Goal: Information Seeking & Learning: Learn about a topic

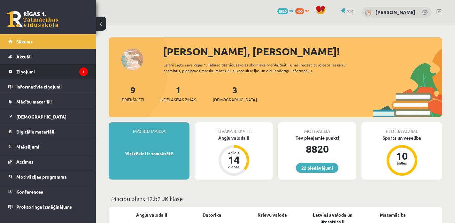
click at [72, 78] on legend "Ziņojumi 1" at bounding box center [52, 71] width 72 height 15
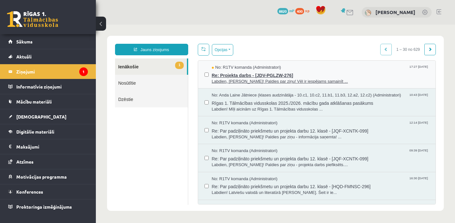
click at [222, 76] on span "Re: Projekta darbs - [JDV-PGLZW-276]" at bounding box center [321, 75] width 218 height 8
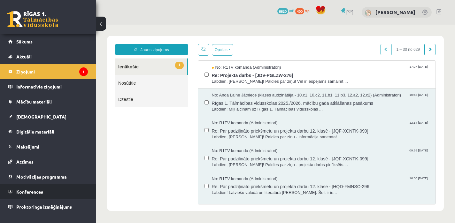
click at [46, 192] on link "Konferences" at bounding box center [48, 192] width 80 height 15
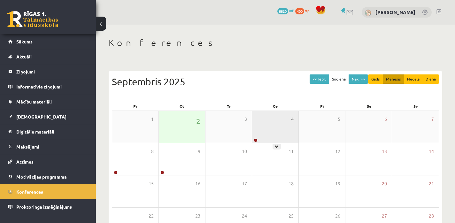
click at [278, 132] on div "4" at bounding box center [275, 127] width 46 height 32
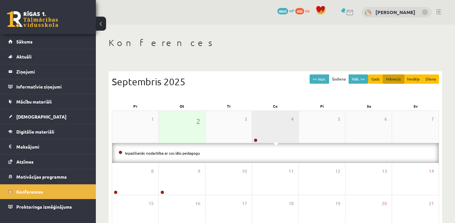
click at [278, 132] on div "4" at bounding box center [275, 127] width 46 height 32
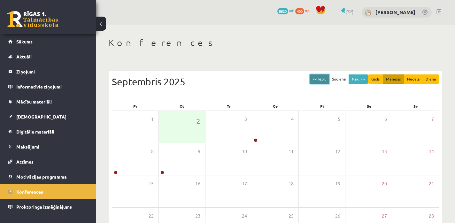
click at [316, 80] on button "<< Iepr." at bounding box center [320, 79] width 20 height 9
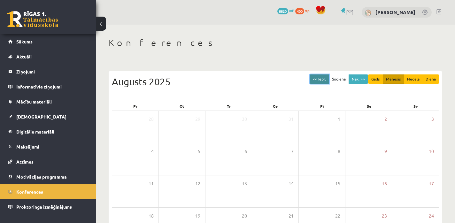
click at [316, 80] on button "<< Iepr." at bounding box center [320, 79] width 20 height 9
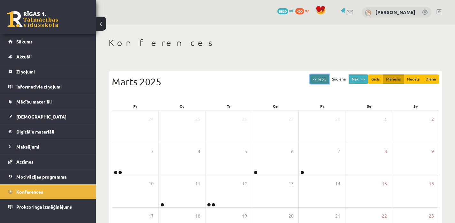
click at [316, 80] on button "<< Iepr." at bounding box center [320, 79] width 20 height 9
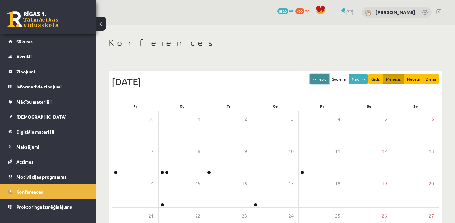
click at [316, 80] on button "<< Iepr." at bounding box center [320, 79] width 20 height 9
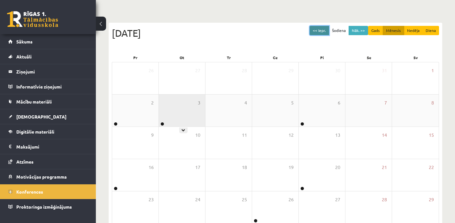
scroll to position [55, 0]
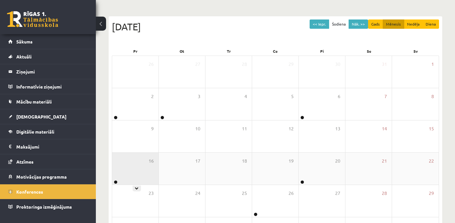
click at [135, 172] on div "16" at bounding box center [135, 169] width 46 height 32
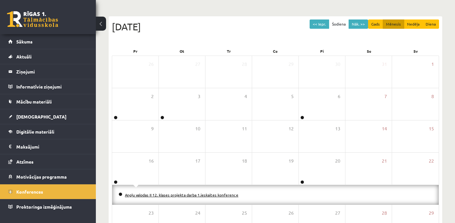
click at [140, 194] on link "Angļu valodas II 12. klases projekta darba 1.ieskaites konference" at bounding box center [182, 195] width 114 height 5
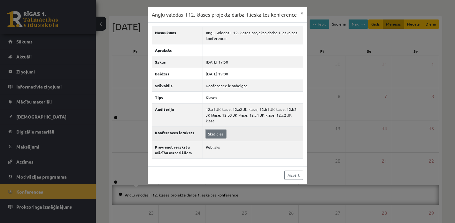
click at [218, 138] on link "Skatīties" at bounding box center [216, 134] width 20 height 8
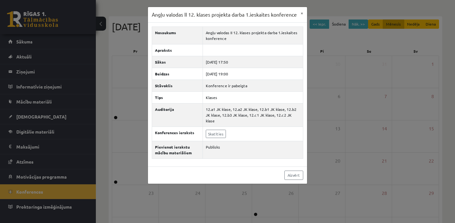
click at [117, 61] on div "Angļu valodas II 12. klases projekta darba 1.ieskaites konference × Nosaukums A…" at bounding box center [227, 111] width 455 height 223
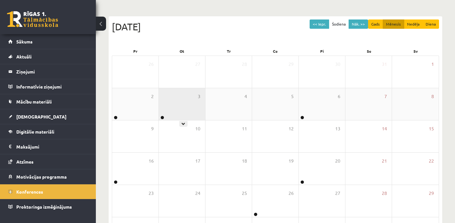
click at [167, 117] on div "3" at bounding box center [182, 104] width 46 height 32
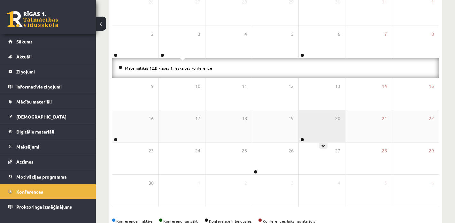
click at [305, 133] on div "20" at bounding box center [322, 126] width 46 height 32
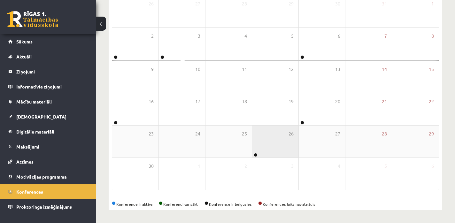
scroll to position [117, 0]
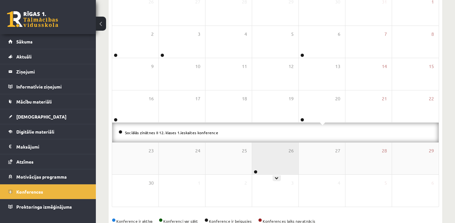
click at [279, 168] on div "26" at bounding box center [275, 159] width 46 height 32
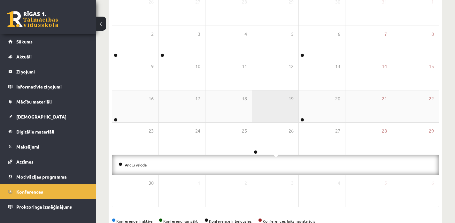
scroll to position [0, 0]
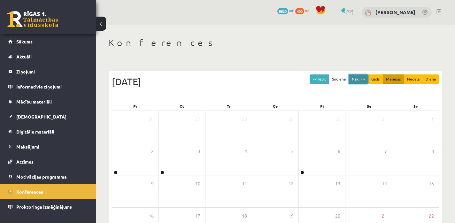
click at [355, 79] on button "Nāk. >>" at bounding box center [359, 79] width 20 height 9
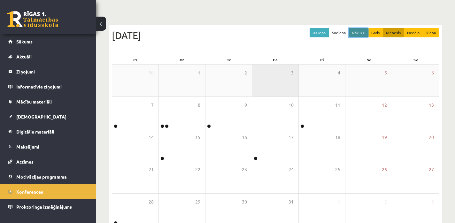
scroll to position [54, 0]
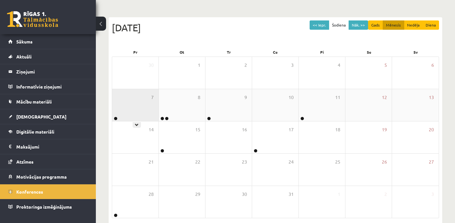
click at [141, 113] on div "7" at bounding box center [135, 105] width 46 height 32
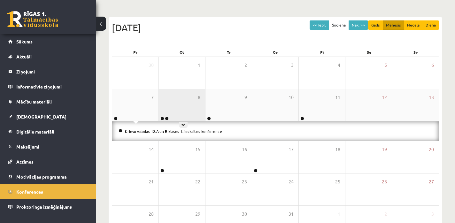
click at [178, 106] on div "8" at bounding box center [182, 105] width 46 height 32
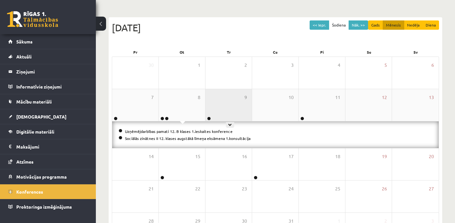
click at [221, 105] on div "9" at bounding box center [229, 105] width 46 height 32
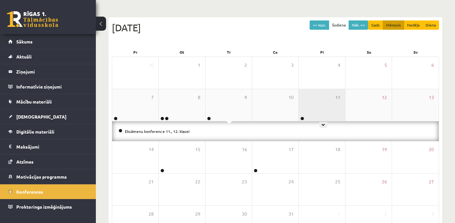
click at [312, 109] on div "11" at bounding box center [322, 105] width 46 height 32
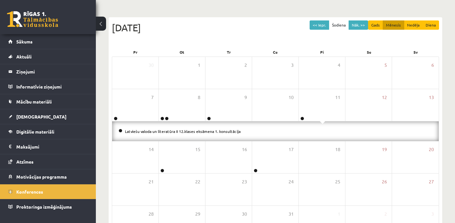
scroll to position [80, 0]
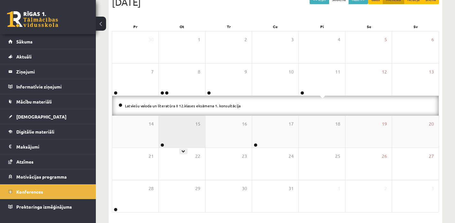
click at [183, 132] on div "15" at bounding box center [182, 132] width 46 height 32
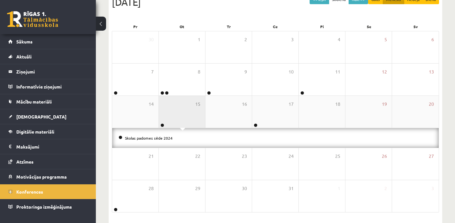
scroll to position [87, 0]
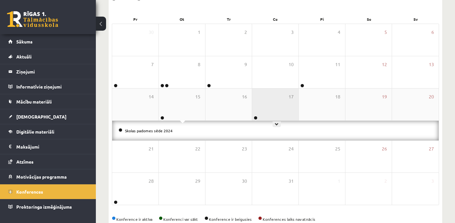
click at [266, 110] on div "17" at bounding box center [275, 105] width 46 height 32
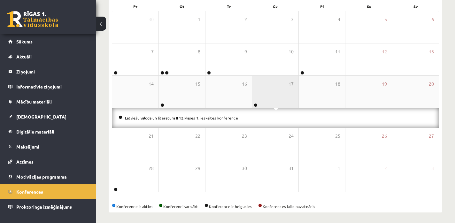
scroll to position [102, 0]
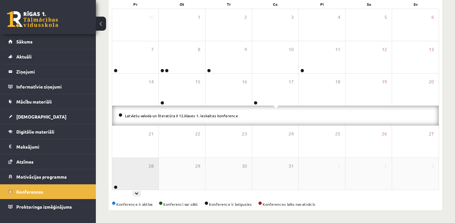
click at [127, 173] on div "28" at bounding box center [135, 174] width 46 height 32
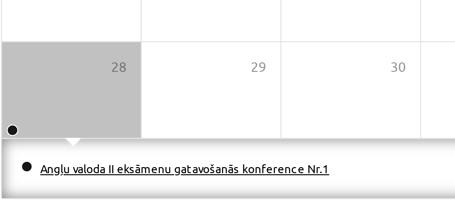
click at [159, 181] on link "Angļu valoda II eksāmenu gatavošanās konference Nr.1" at bounding box center [173, 180] width 97 height 5
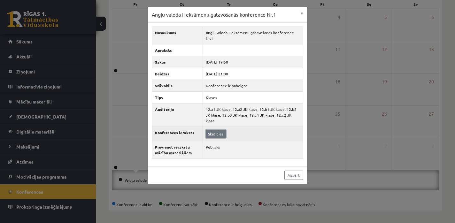
click at [212, 130] on link "Skatīties" at bounding box center [216, 134] width 20 height 8
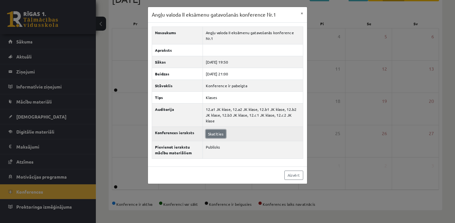
scroll to position [83, 0]
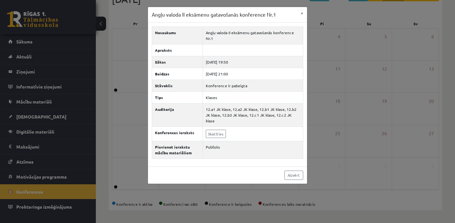
click at [324, 104] on div "Angļu valoda II eksāmenu gatavošanās konference Nr.1 × Nosaukums Angļu valoda I…" at bounding box center [227, 111] width 455 height 223
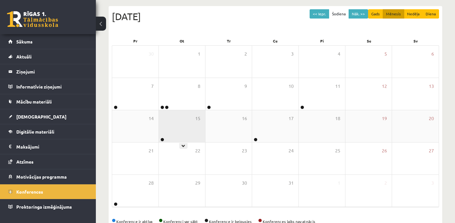
scroll to position [61, 0]
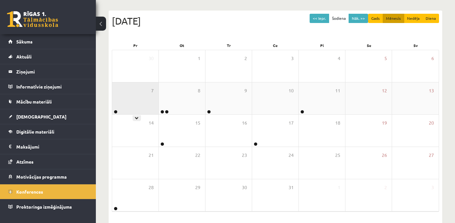
click at [121, 110] on div "7" at bounding box center [135, 99] width 46 height 32
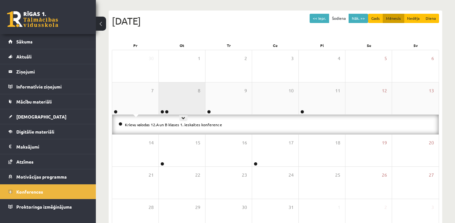
click at [184, 107] on div "8" at bounding box center [182, 99] width 46 height 32
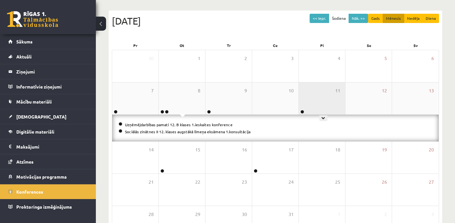
click at [310, 95] on div "11" at bounding box center [322, 99] width 46 height 32
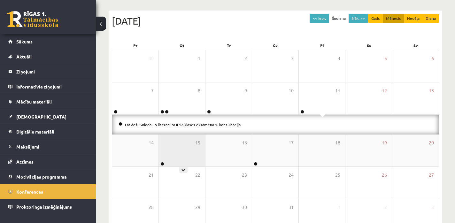
click at [185, 149] on div "15" at bounding box center [182, 151] width 46 height 32
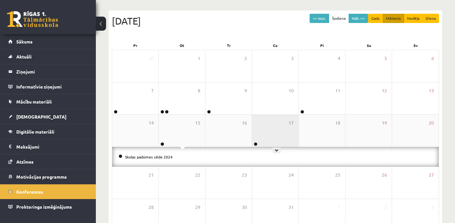
click at [268, 140] on div "17" at bounding box center [275, 131] width 46 height 32
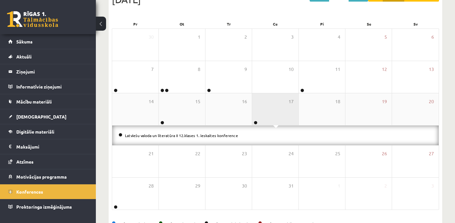
scroll to position [89, 0]
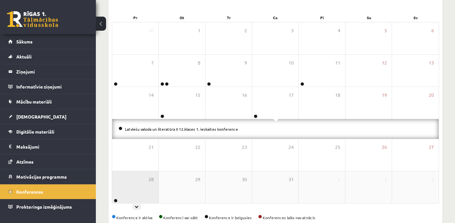
click at [143, 182] on div "28" at bounding box center [135, 187] width 46 height 32
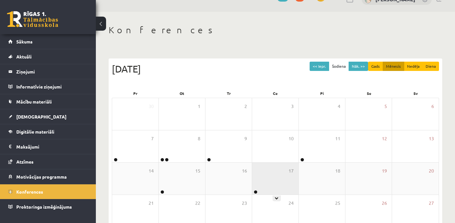
scroll to position [0, 0]
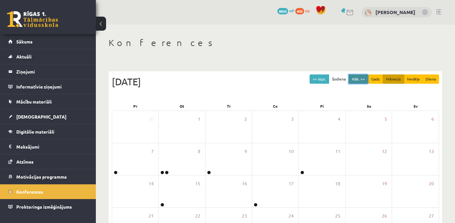
click at [358, 82] on button "Nāk. >>" at bounding box center [359, 79] width 20 height 9
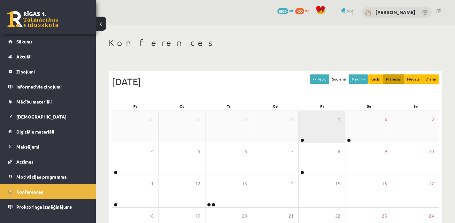
click at [319, 127] on div "1" at bounding box center [322, 127] width 46 height 32
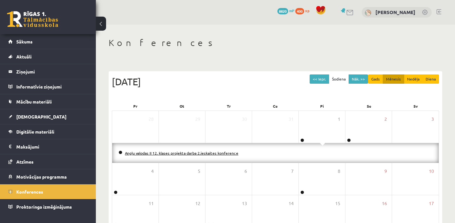
click at [196, 152] on link "Angļu valodas II 12. klases projekta darba 2.ieskaites konference" at bounding box center [182, 153] width 114 height 5
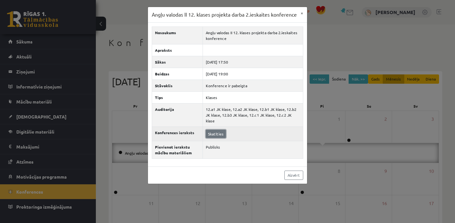
click at [211, 136] on link "Skatīties" at bounding box center [216, 134] width 20 height 8
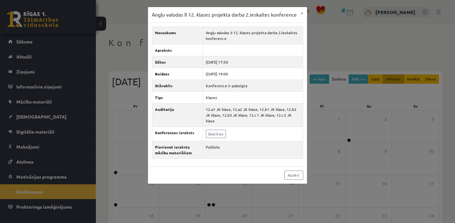
click at [340, 92] on div "Angļu valodas II 12. klases projekta darba 2.ieskaites konference × Nosaukums A…" at bounding box center [227, 111] width 455 height 223
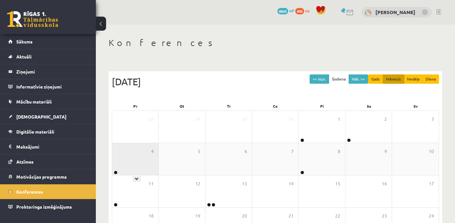
click at [124, 159] on div "4" at bounding box center [135, 159] width 46 height 32
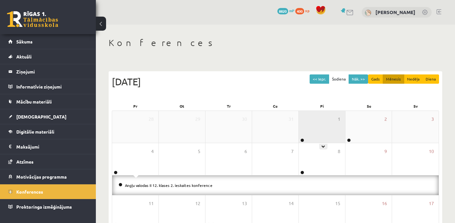
click at [332, 127] on div "1" at bounding box center [322, 127] width 46 height 32
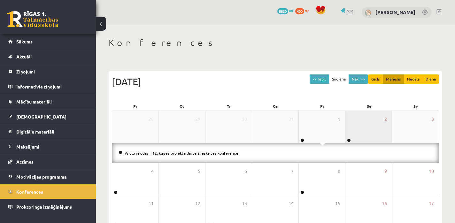
click at [358, 128] on div "2" at bounding box center [369, 127] width 46 height 32
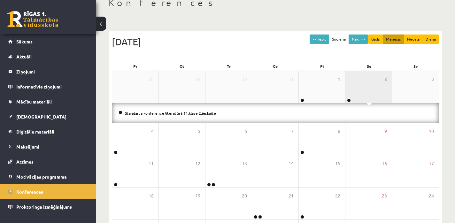
scroll to position [54, 0]
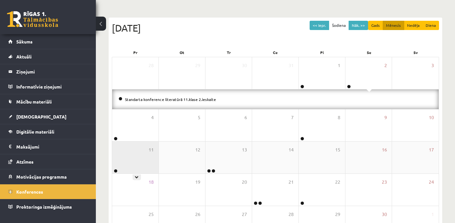
click at [135, 158] on div "11" at bounding box center [135, 158] width 46 height 32
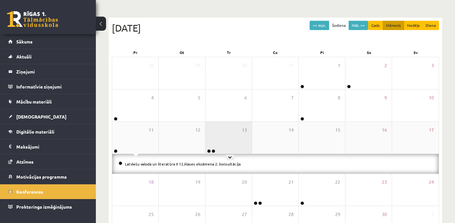
click at [220, 141] on div "13" at bounding box center [229, 138] width 46 height 32
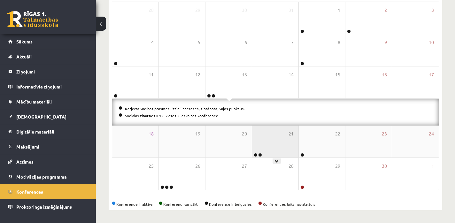
click at [269, 140] on div "21" at bounding box center [275, 142] width 46 height 32
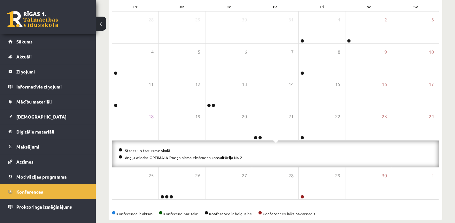
scroll to position [109, 0]
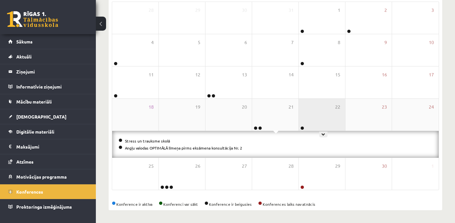
click at [312, 117] on div "22" at bounding box center [322, 115] width 46 height 32
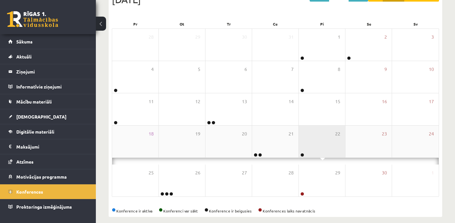
scroll to position [102, 0]
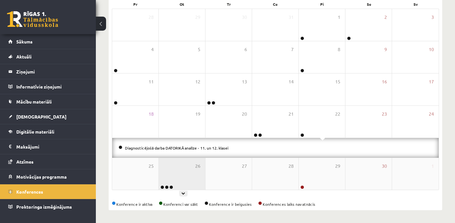
click at [190, 175] on div "26" at bounding box center [182, 174] width 46 height 32
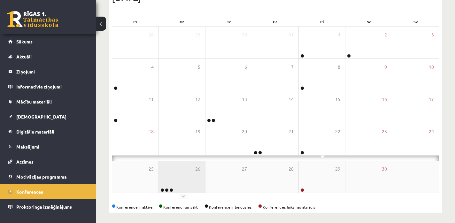
scroll to position [109, 0]
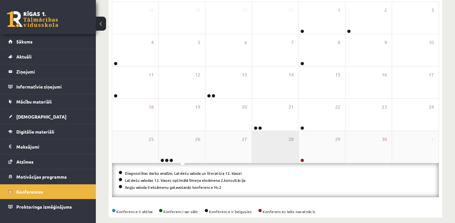
click at [284, 149] on div "28" at bounding box center [275, 147] width 46 height 32
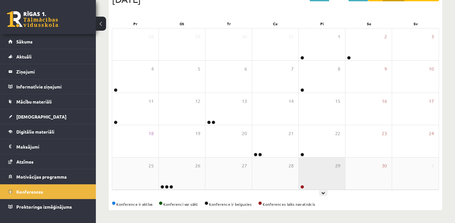
click at [306, 167] on div "29" at bounding box center [322, 174] width 46 height 32
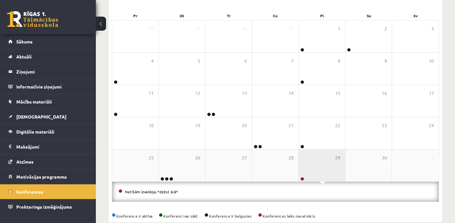
scroll to position [0, 0]
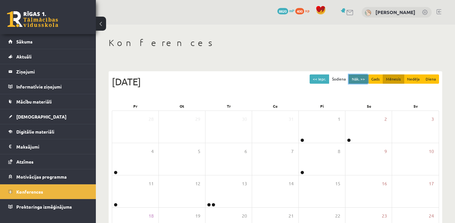
click at [361, 79] on button "Nāk. >>" at bounding box center [359, 79] width 20 height 9
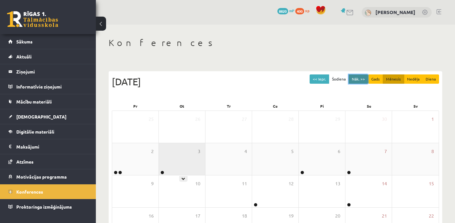
scroll to position [15, 0]
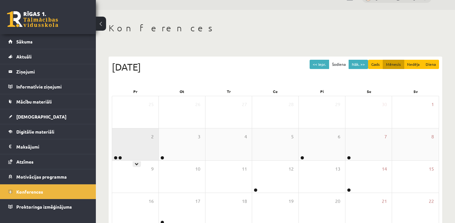
click at [140, 146] on div "2" at bounding box center [135, 145] width 46 height 32
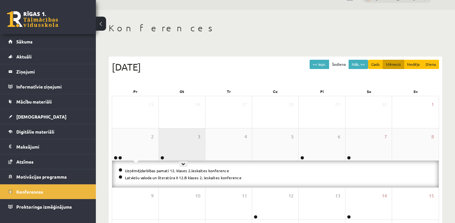
click at [176, 137] on div "3" at bounding box center [182, 145] width 46 height 32
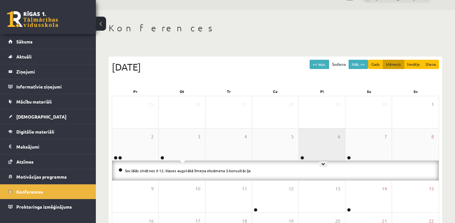
click at [317, 143] on div "6" at bounding box center [322, 145] width 46 height 32
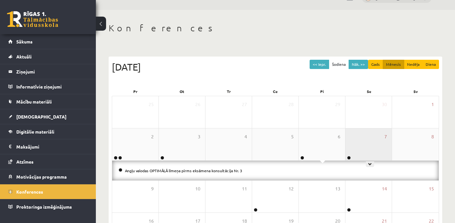
click at [360, 144] on div "7" at bounding box center [369, 145] width 46 height 32
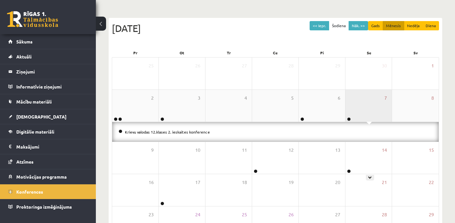
scroll to position [63, 0]
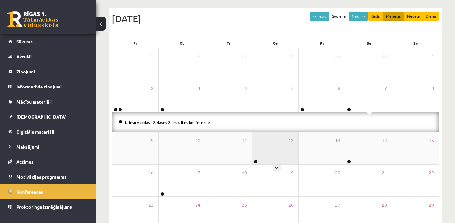
click at [264, 144] on div "12" at bounding box center [275, 148] width 46 height 32
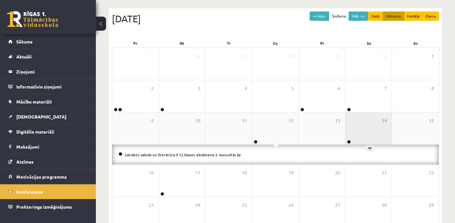
click at [351, 134] on div "14" at bounding box center [369, 129] width 46 height 32
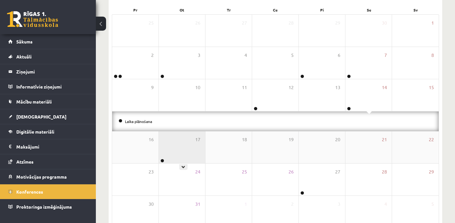
scroll to position [98, 0]
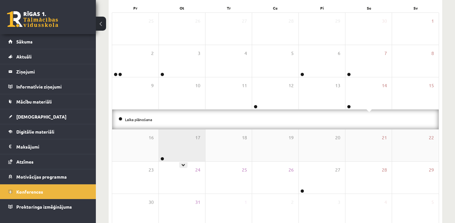
click at [188, 158] on div "17" at bounding box center [182, 146] width 46 height 32
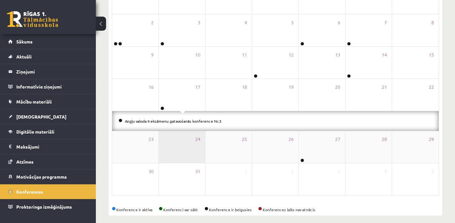
scroll to position [130, 0]
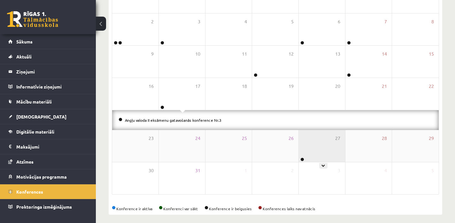
click at [305, 143] on div "27" at bounding box center [322, 146] width 46 height 32
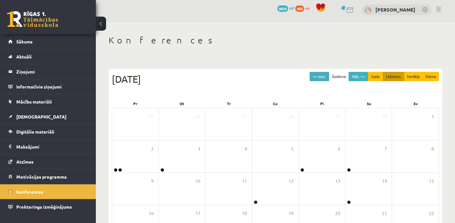
scroll to position [0, 0]
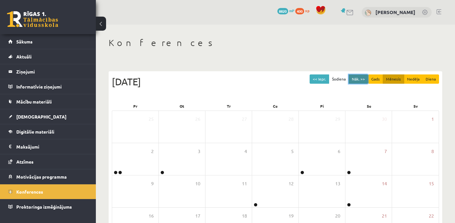
click at [358, 77] on button "Nāk. >>" at bounding box center [359, 79] width 20 height 9
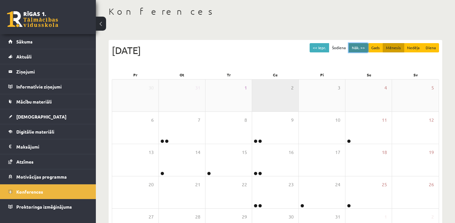
scroll to position [32, 0]
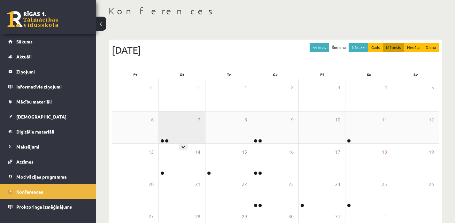
click at [174, 140] on div "7" at bounding box center [182, 128] width 46 height 32
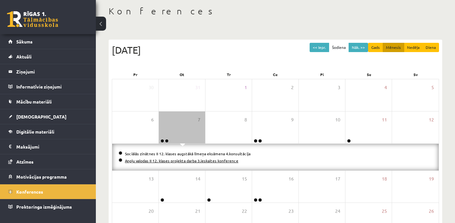
click at [228, 161] on link "Angļu valodas II 12. klases projekta darba 3.ieskaites konference" at bounding box center [182, 160] width 114 height 5
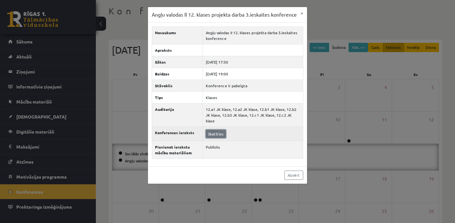
click at [220, 135] on link "Skatīties" at bounding box center [216, 134] width 20 height 8
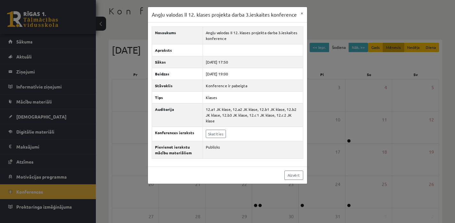
click at [116, 102] on div "Angļu valodas II 12. klases projekta darba 3.ieskaites konference × Nosaukums A…" at bounding box center [227, 111] width 455 height 223
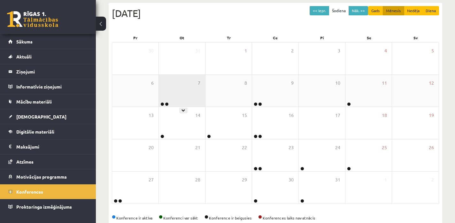
scroll to position [82, 0]
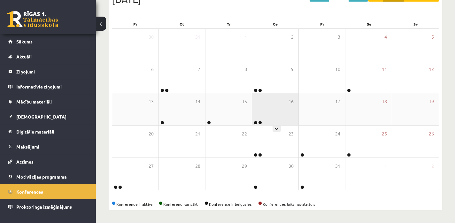
click at [265, 109] on div "16" at bounding box center [275, 109] width 46 height 32
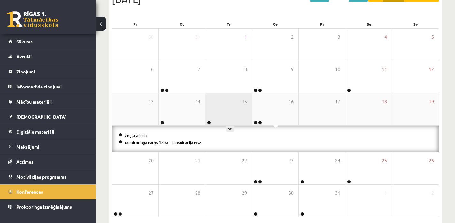
click at [235, 114] on div "15" at bounding box center [229, 109] width 46 height 32
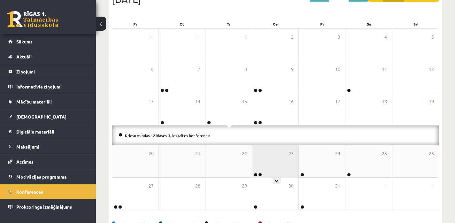
click at [259, 169] on div "23" at bounding box center [275, 162] width 46 height 32
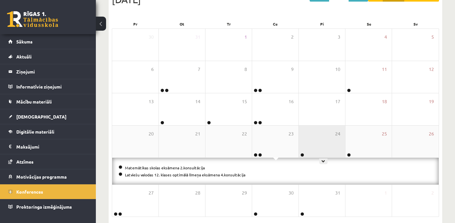
click at [318, 151] on div "24" at bounding box center [322, 142] width 46 height 32
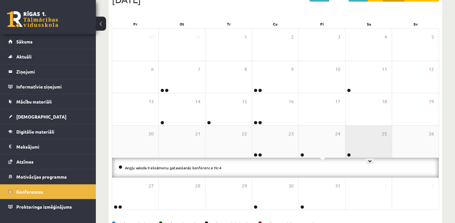
click at [366, 145] on div "25" at bounding box center [369, 142] width 46 height 32
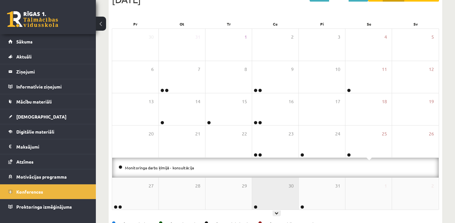
click at [264, 190] on div "30" at bounding box center [275, 194] width 46 height 32
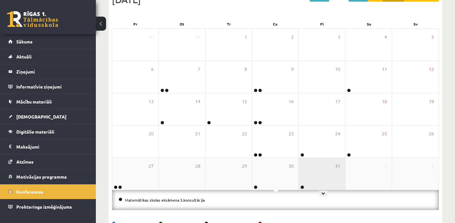
click at [312, 186] on div "31" at bounding box center [322, 174] width 46 height 32
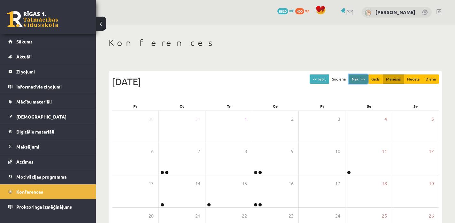
click at [356, 75] on button "Nāk. >>" at bounding box center [359, 79] width 20 height 9
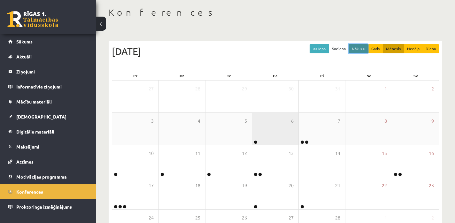
scroll to position [35, 0]
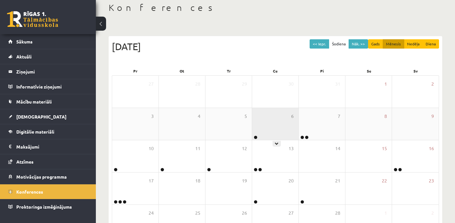
click at [280, 130] on div "6" at bounding box center [275, 124] width 46 height 32
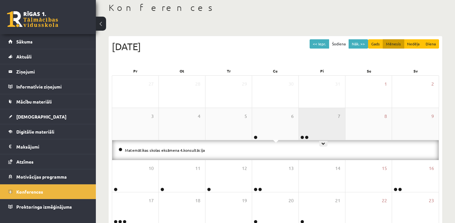
click at [315, 127] on div "7" at bounding box center [322, 124] width 46 height 32
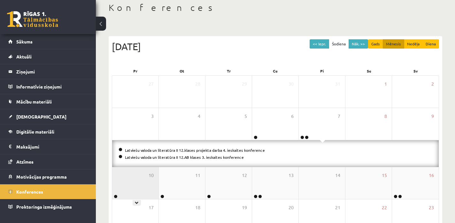
click at [139, 185] on div "10" at bounding box center [135, 183] width 46 height 32
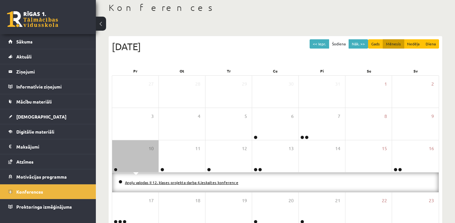
click at [181, 181] on link "Angļu valodas II 12. klases projekta darba 4.ieskaites konference" at bounding box center [182, 182] width 114 height 5
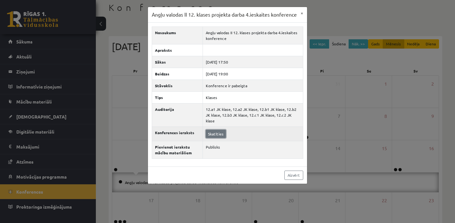
click at [225, 133] on link "Skatīties" at bounding box center [216, 134] width 20 height 8
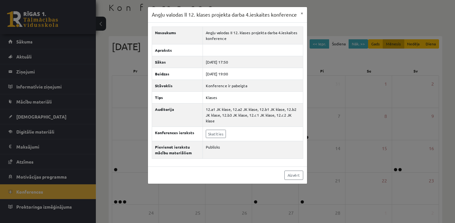
click at [114, 49] on div "Angļu valodas II 12. klases projekta darba 4.ieskaites konference × Nosaukums A…" at bounding box center [227, 111] width 455 height 223
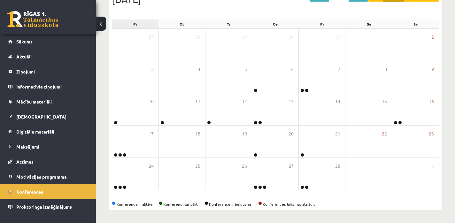
scroll to position [0, 0]
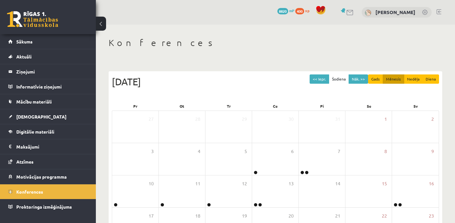
click at [51, 23] on link at bounding box center [32, 19] width 51 height 16
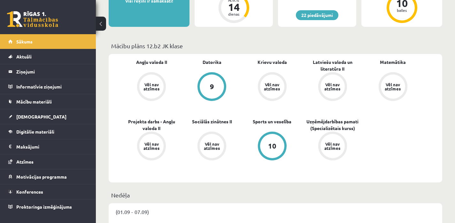
scroll to position [154, 0]
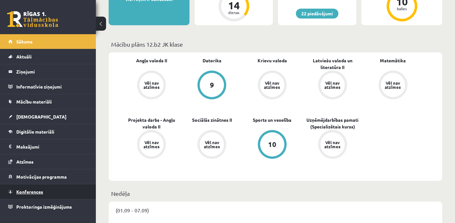
click at [24, 190] on span "Konferences" at bounding box center [29, 192] width 27 height 6
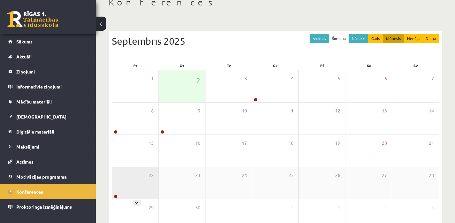
scroll to position [40, 0]
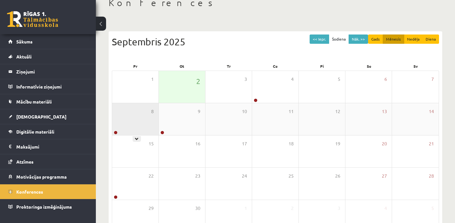
click at [139, 124] on div "8" at bounding box center [135, 119] width 46 height 32
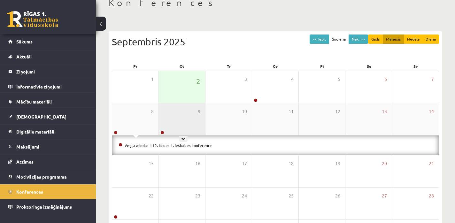
click at [189, 124] on div "9" at bounding box center [182, 119] width 46 height 32
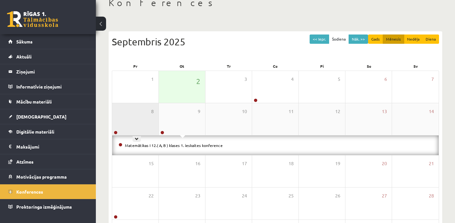
click at [143, 118] on div "8" at bounding box center [135, 119] width 46 height 32
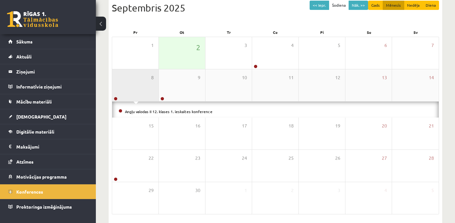
scroll to position [75, 0]
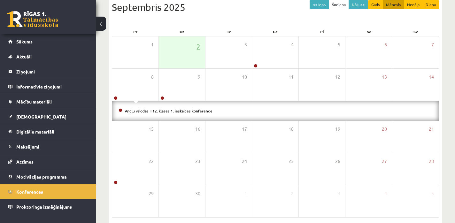
click at [19, 22] on link at bounding box center [32, 19] width 51 height 16
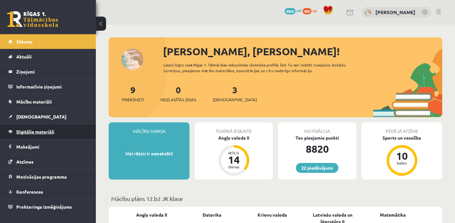
click at [30, 134] on link "Digitālie materiāli" at bounding box center [48, 131] width 80 height 15
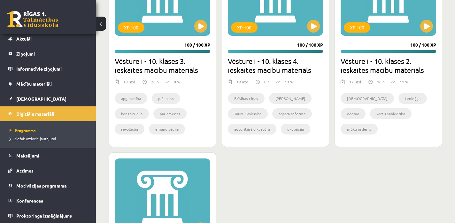
scroll to position [1083, 0]
